Goal: Information Seeking & Learning: Learn about a topic

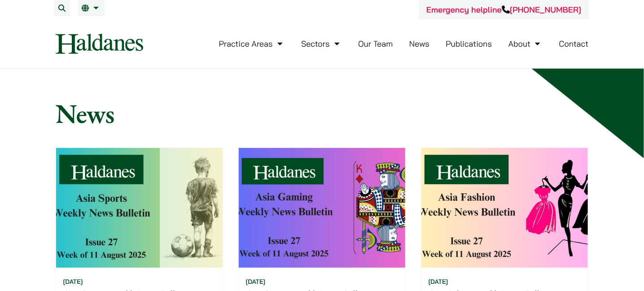
click at [416, 42] on link "News" at bounding box center [420, 44] width 20 height 10
click at [416, 41] on link "News" at bounding box center [420, 44] width 20 height 10
click at [416, 43] on link "News" at bounding box center [420, 44] width 20 height 10
click at [470, 49] on li "Publications" at bounding box center [469, 43] width 46 height 19
click at [470, 45] on link "Publications" at bounding box center [469, 44] width 46 height 10
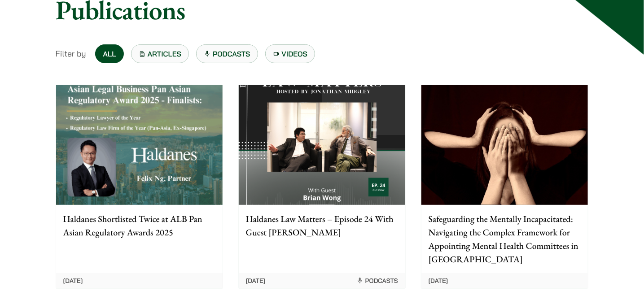
scroll to position [150, 0]
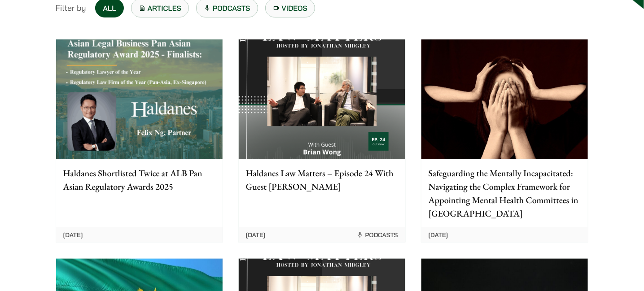
click at [107, 175] on p "Haldanes Shortlisted Twice at ALB Pan Asian Regulatory Awards 2025" at bounding box center [139, 180] width 152 height 27
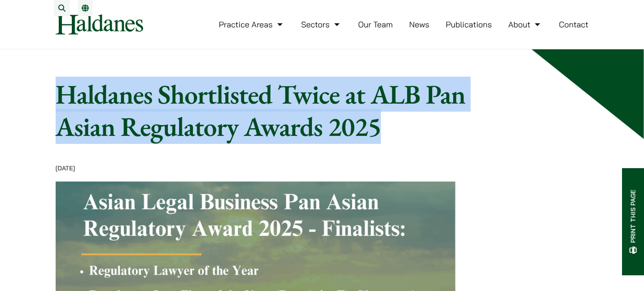
drag, startPoint x: 58, startPoint y: 106, endPoint x: 384, endPoint y: 130, distance: 326.5
click at [384, 130] on h1 "Haldanes Shortlisted Twice at ALB Pan Asian Regulatory Awards 2025" at bounding box center [289, 110] width 466 height 65
copy h1 "Haldanes Shortlisted Twice at ALB Pan Asian Regulatory Awards 2025"
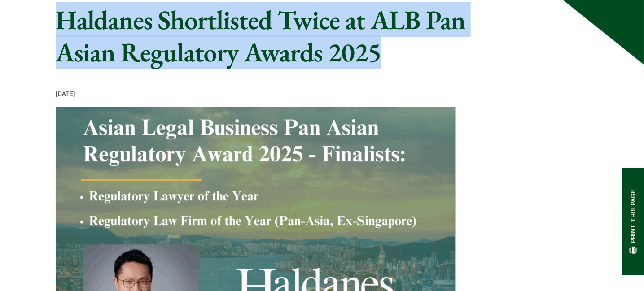
scroll to position [324, 0]
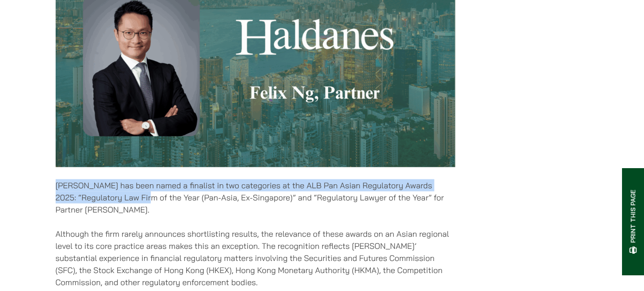
drag, startPoint x: 49, startPoint y: 191, endPoint x: 171, endPoint y: 202, distance: 122.1
click at [171, 202] on div "Home » Publications » Haldanes Shortlisted Twice at ALB Pan Asian Regulatory Aw…" at bounding box center [323, 292] width 566 height 1077
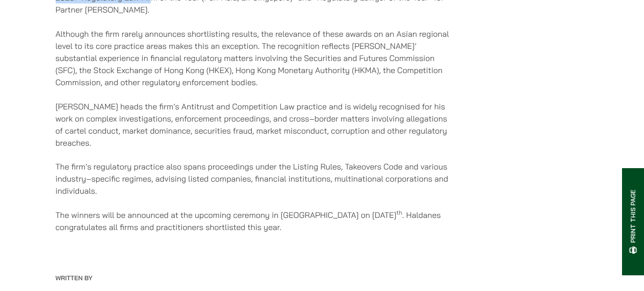
scroll to position [547, 0]
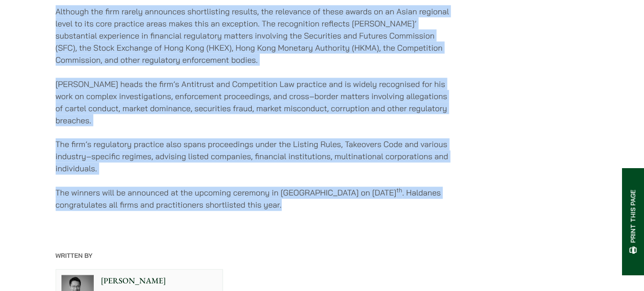
click at [291, 204] on p "The winners will be announced at the upcoming ceremony in Singapore on Septembe…" at bounding box center [256, 199] width 400 height 24
copy div "Haldanes has been named a finalist in two categories at the ALB Pan Asian Regul…"
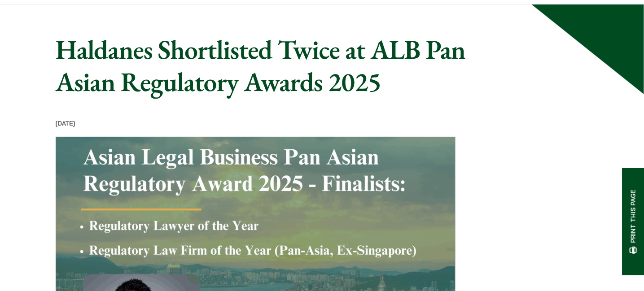
scroll to position [40, 0]
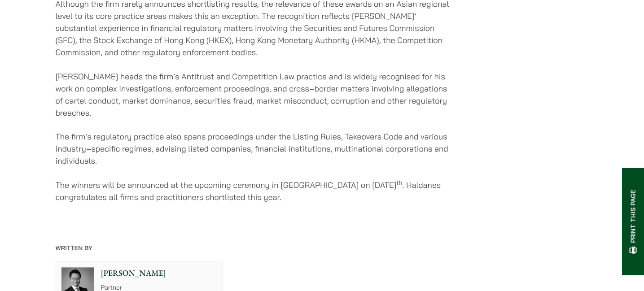
scroll to position [579, 0]
